Goal: Transaction & Acquisition: Purchase product/service

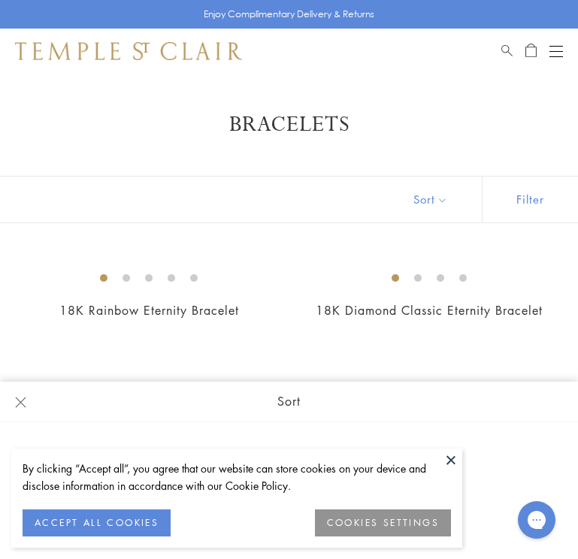
click at [522, 200] on button "Filter" at bounding box center [530, 200] width 96 height 46
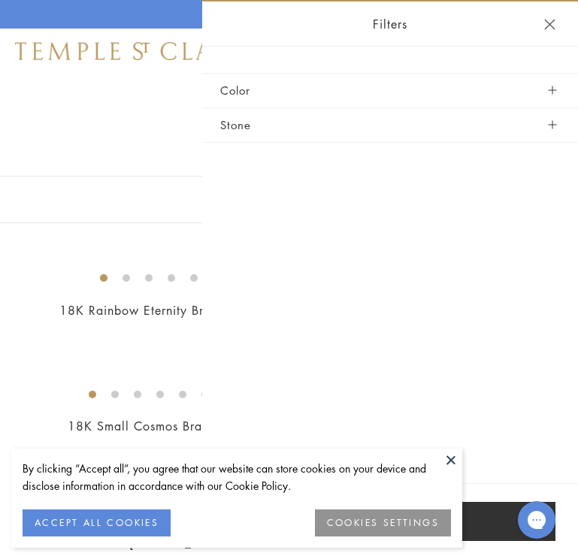
click at [552, 21] on button "Close navigation" at bounding box center [549, 24] width 11 height 11
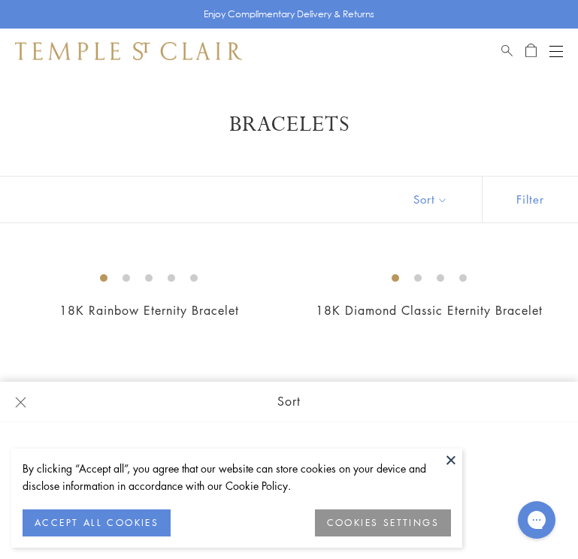
click at [418, 202] on button "Sort" at bounding box center [431, 200] width 102 height 46
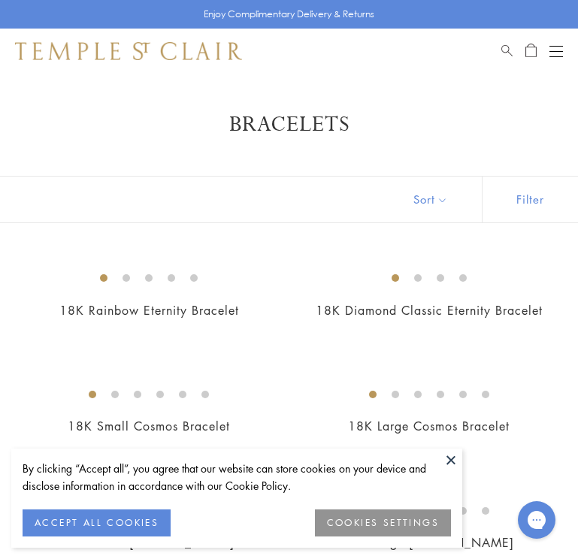
click at [420, 196] on button "Sort" at bounding box center [431, 200] width 102 height 46
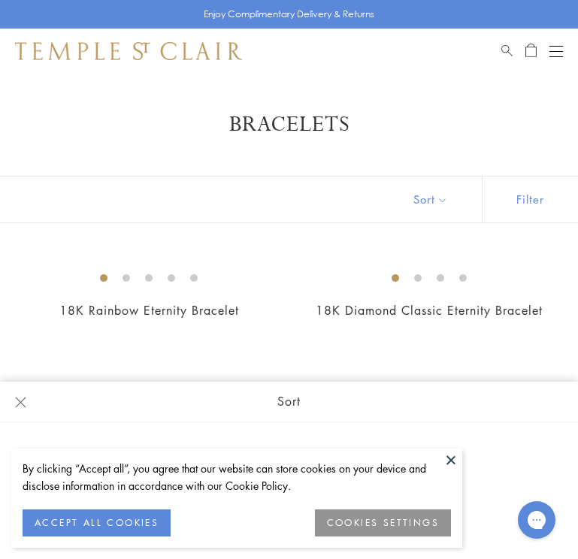
click at [443, 196] on button "Sort" at bounding box center [431, 200] width 102 height 46
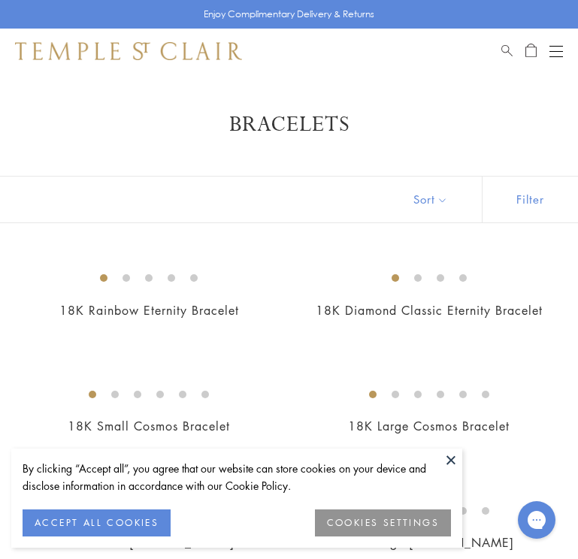
click at [443, 196] on button "Sort" at bounding box center [431, 200] width 102 height 46
click at [107, 525] on button "ACCEPT ALL COOKIES" at bounding box center [97, 523] width 148 height 27
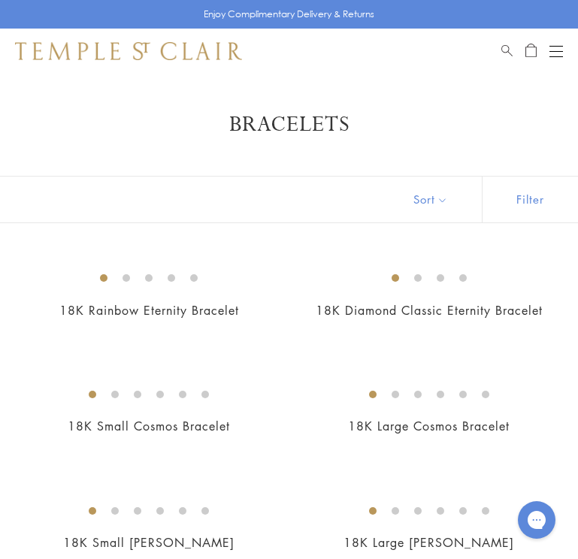
click at [184, 53] on img at bounding box center [128, 51] width 227 height 18
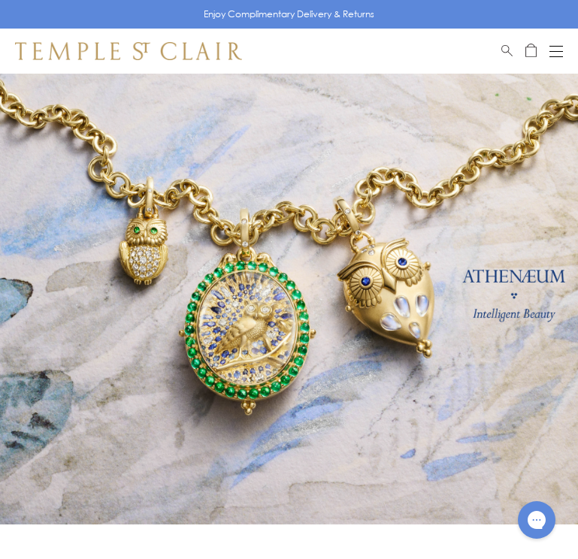
click at [556, 46] on div "Open navigation" at bounding box center [556, 46] width 14 height 1
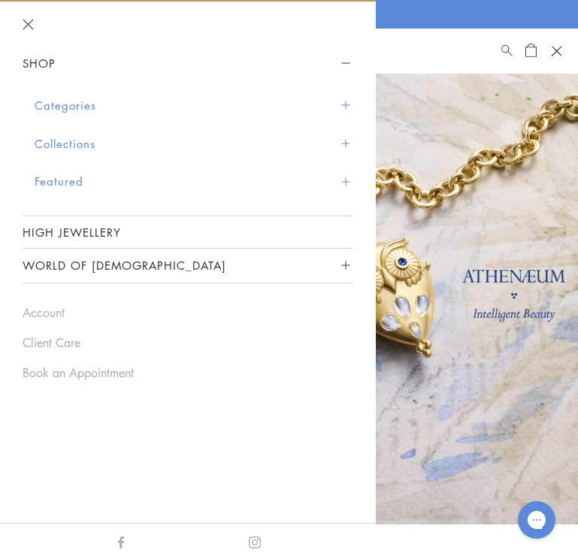
click at [85, 103] on button "Categories" at bounding box center [194, 105] width 319 height 38
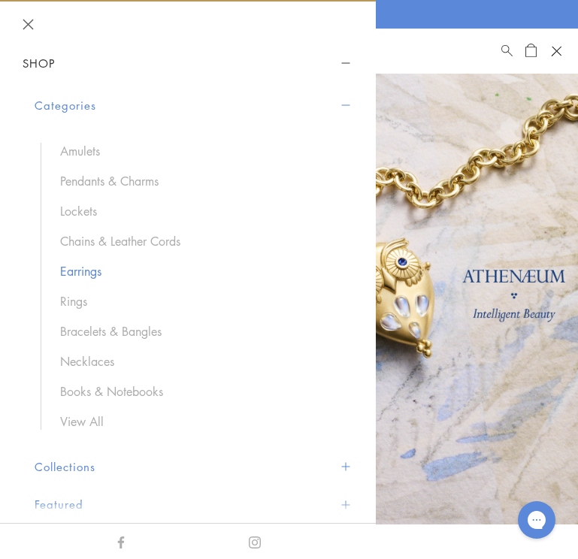
click at [86, 265] on link "Earrings" at bounding box center [199, 271] width 278 height 17
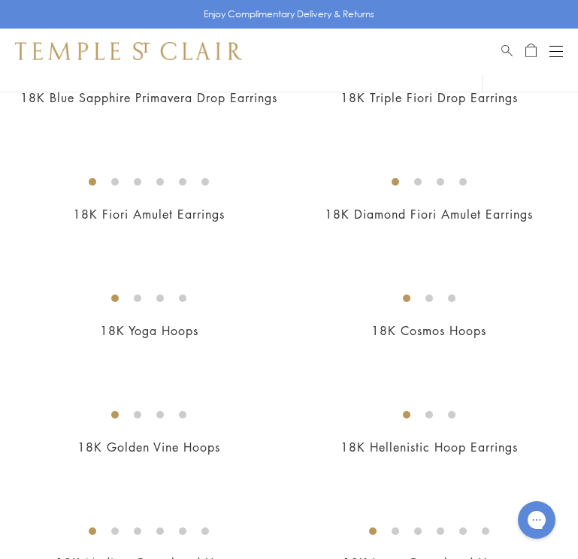
scroll to position [1860, 0]
click at [0, 0] on img at bounding box center [0, 0] width 0 height 0
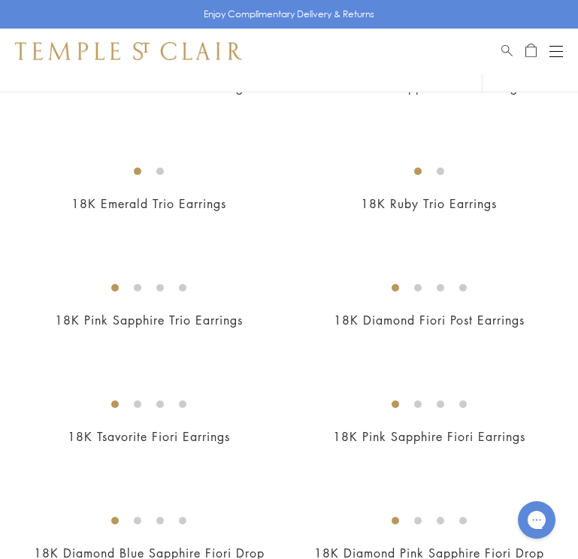
scroll to position [1245, 0]
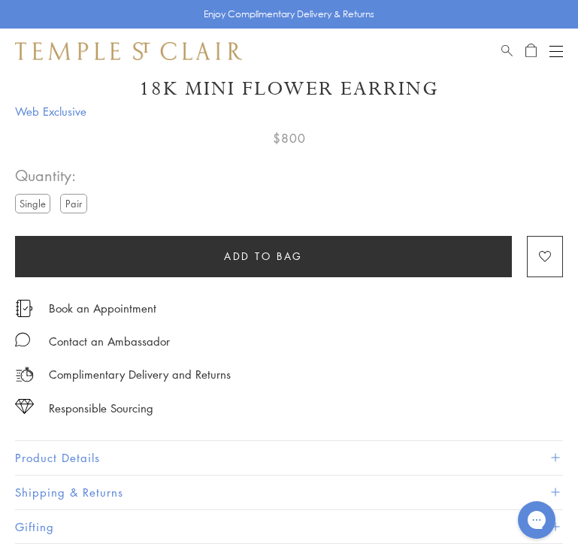
scroll to position [629, 0]
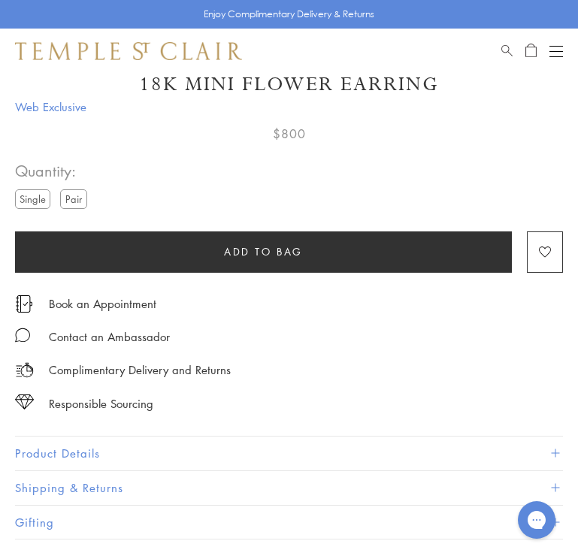
click at [185, 443] on button "Product Details" at bounding box center [289, 454] width 548 height 34
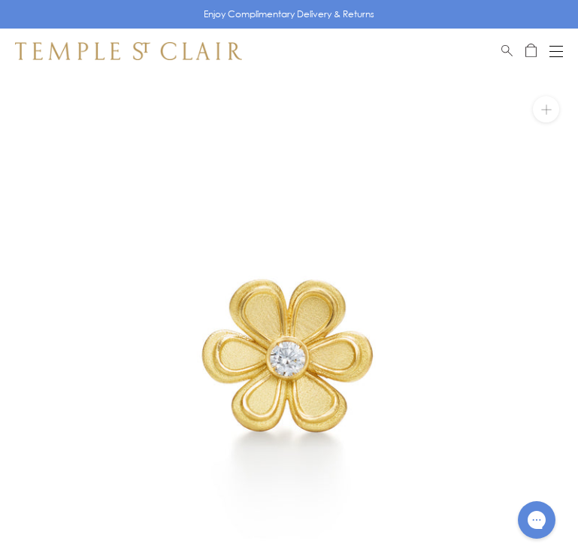
scroll to position [0, 0]
